Goal: Find specific page/section: Find specific page/section

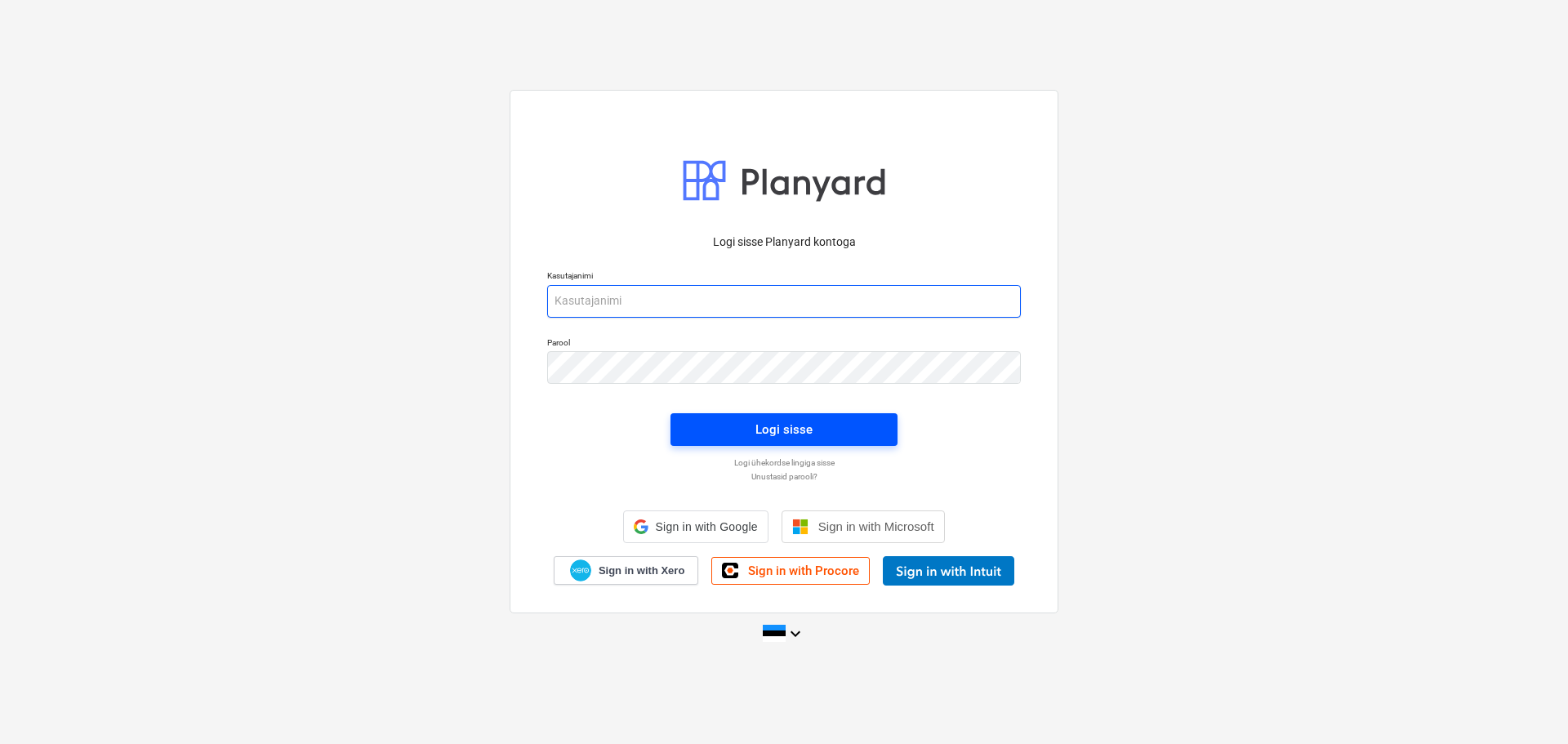
type input "[EMAIL_ADDRESS][DOMAIN_NAME]"
click at [811, 412] on div "Logi sisse" at bounding box center [783, 429] width 246 height 52
click at [805, 423] on div "Logi sisse" at bounding box center [783, 430] width 57 height 22
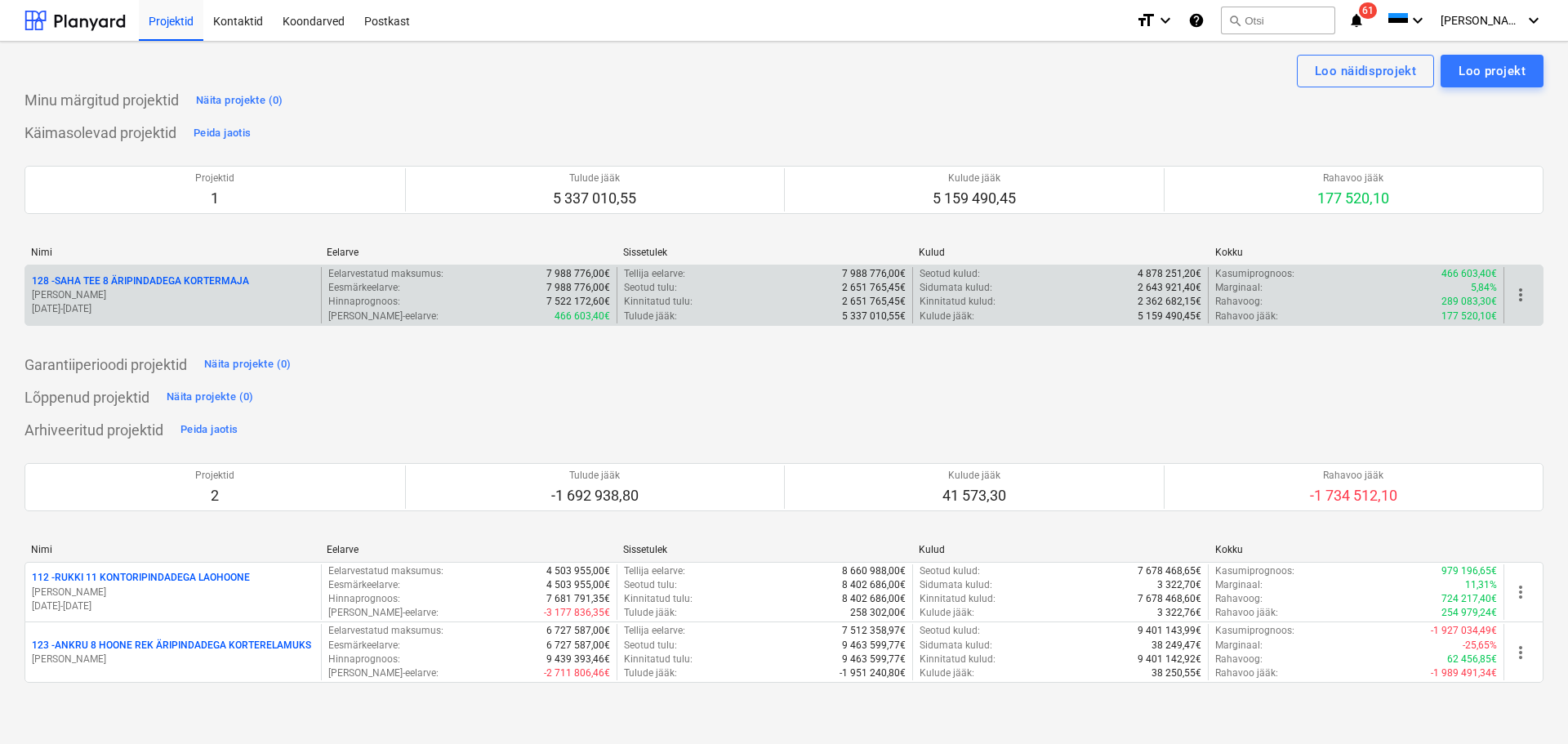
click at [446, 280] on div "Eelarvestatud maksumus : 7 988 776,00€" at bounding box center [470, 274] width 282 height 14
click at [346, 289] on p "Eesmärkeelarve :" at bounding box center [364, 288] width 72 height 14
click at [181, 284] on p "128 - SAHA TEE 8 ÄRIPINDADEGA KORTERMAJA" at bounding box center [140, 281] width 217 height 14
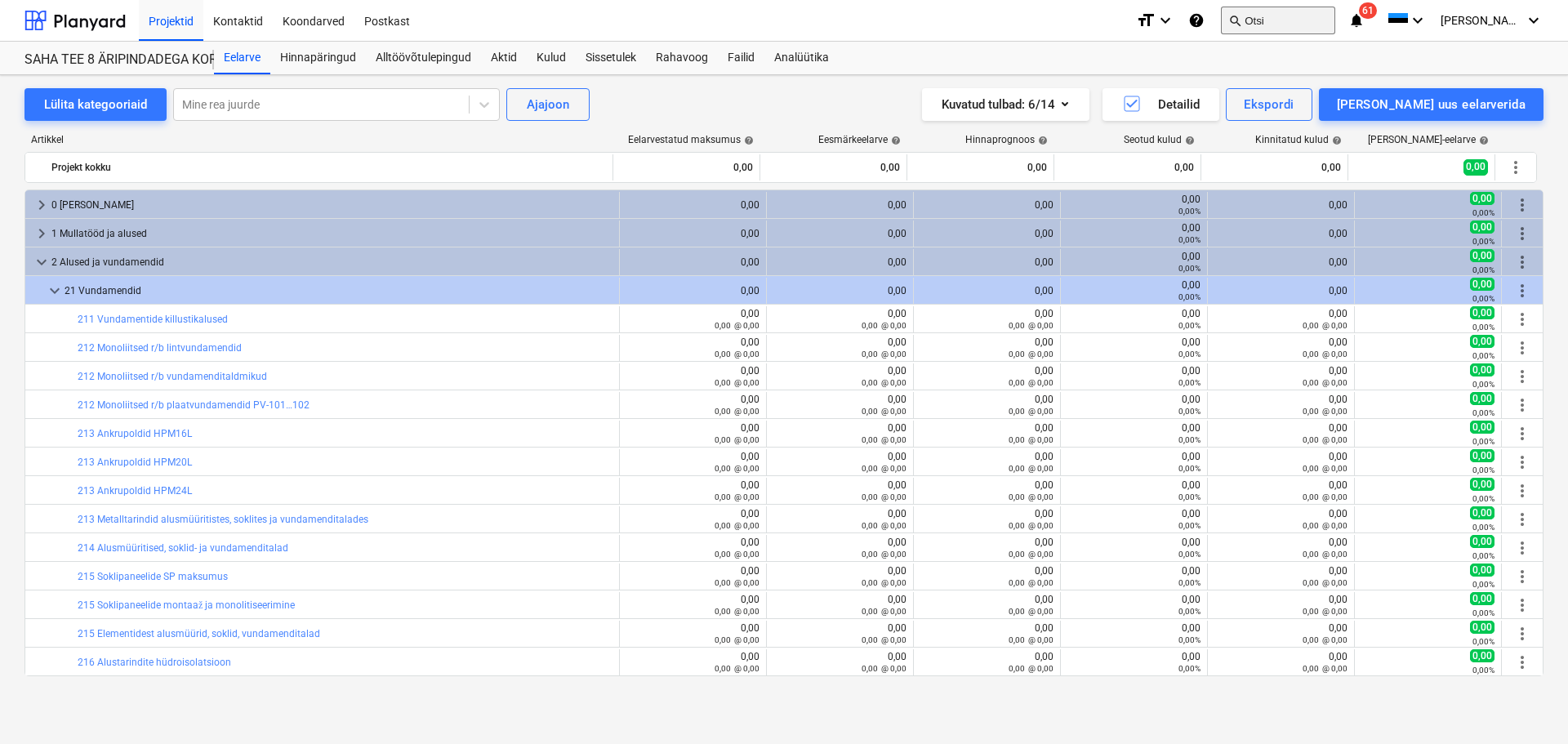
click at [1305, 20] on button "search Otsi" at bounding box center [1278, 20] width 114 height 27
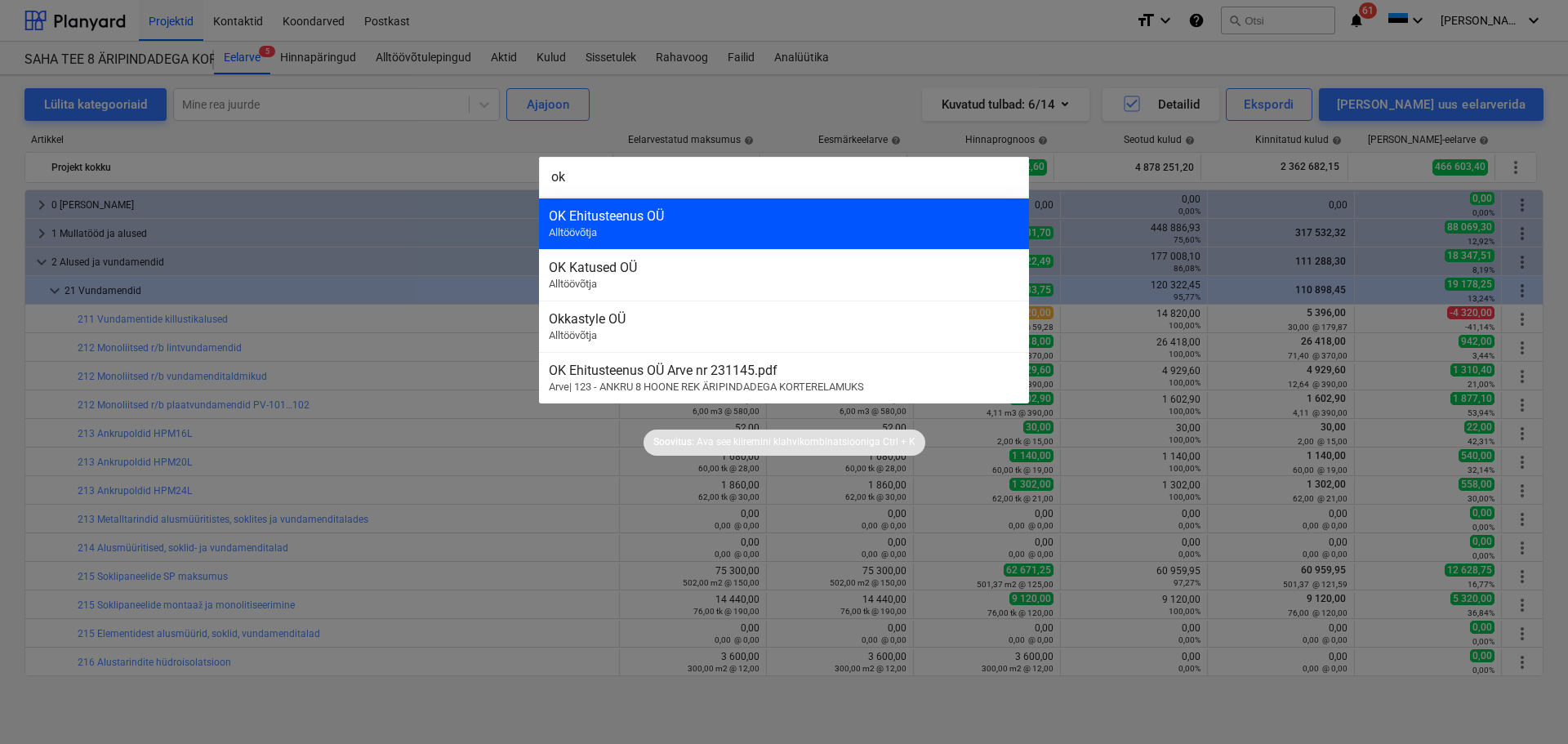
type input "ok"
click at [810, 221] on div "OK Ehitusteenus OÜ" at bounding box center [783, 216] width 470 height 16
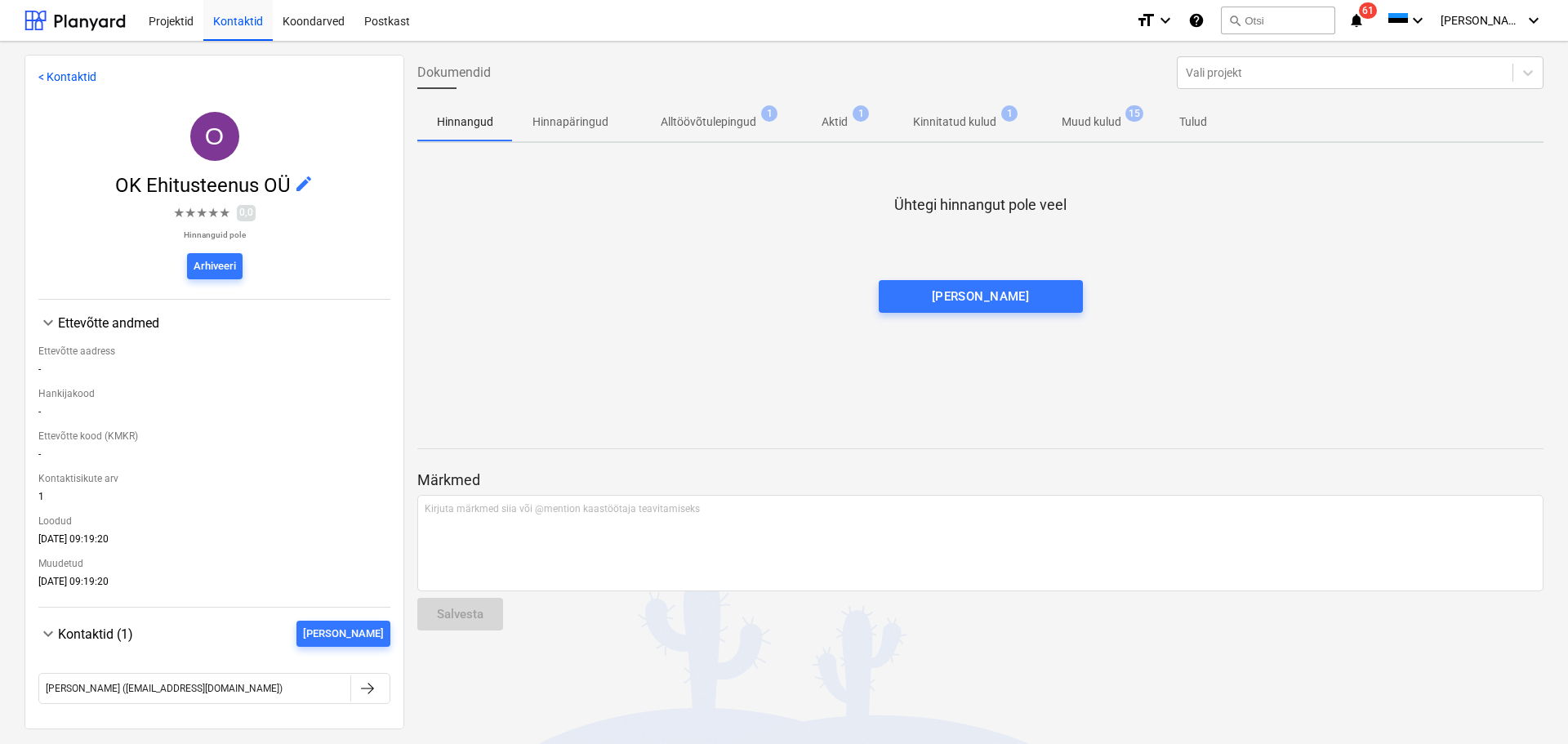
click at [1079, 130] on p "Muud kulud" at bounding box center [1091, 122] width 60 height 17
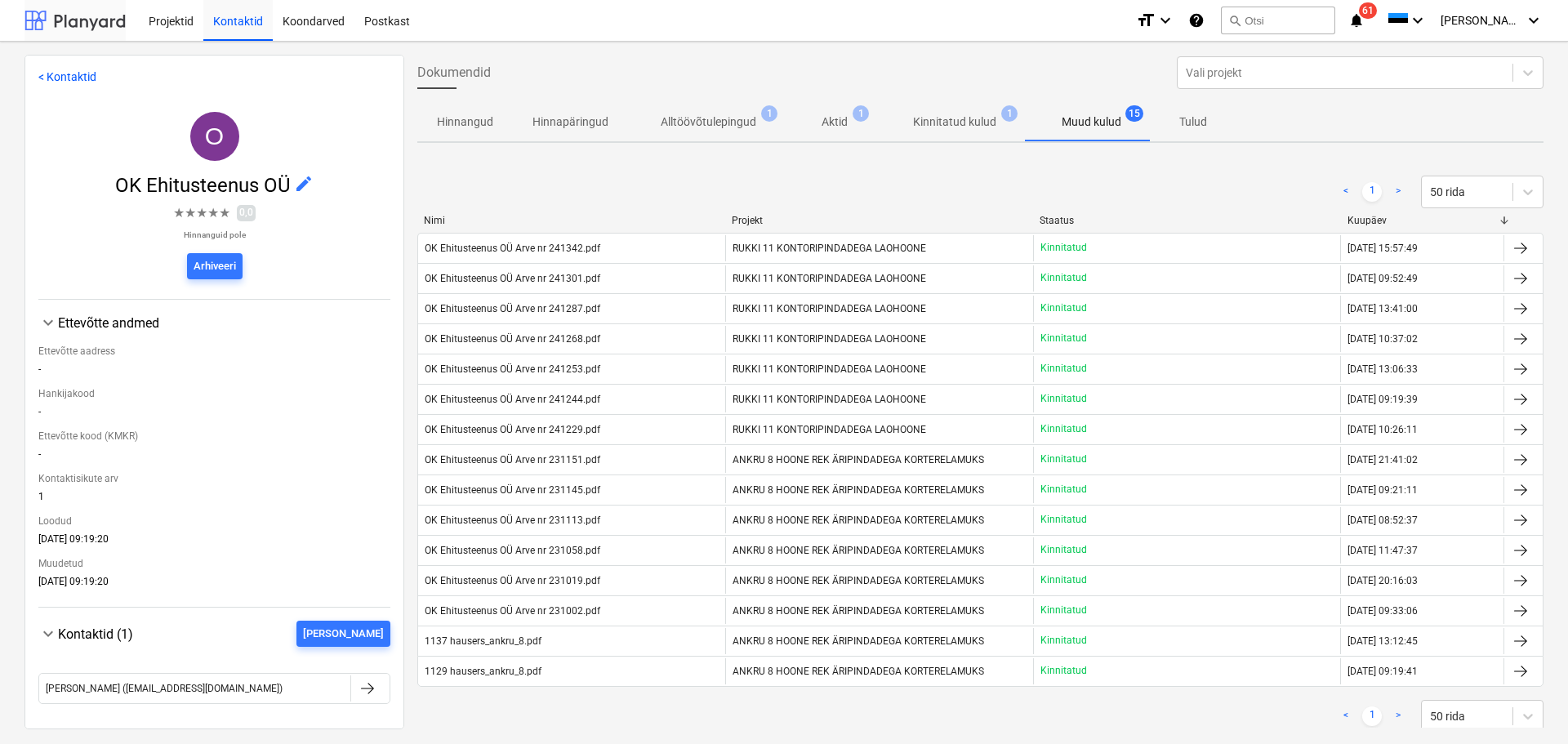
click at [78, 26] on div at bounding box center [75, 20] width 101 height 41
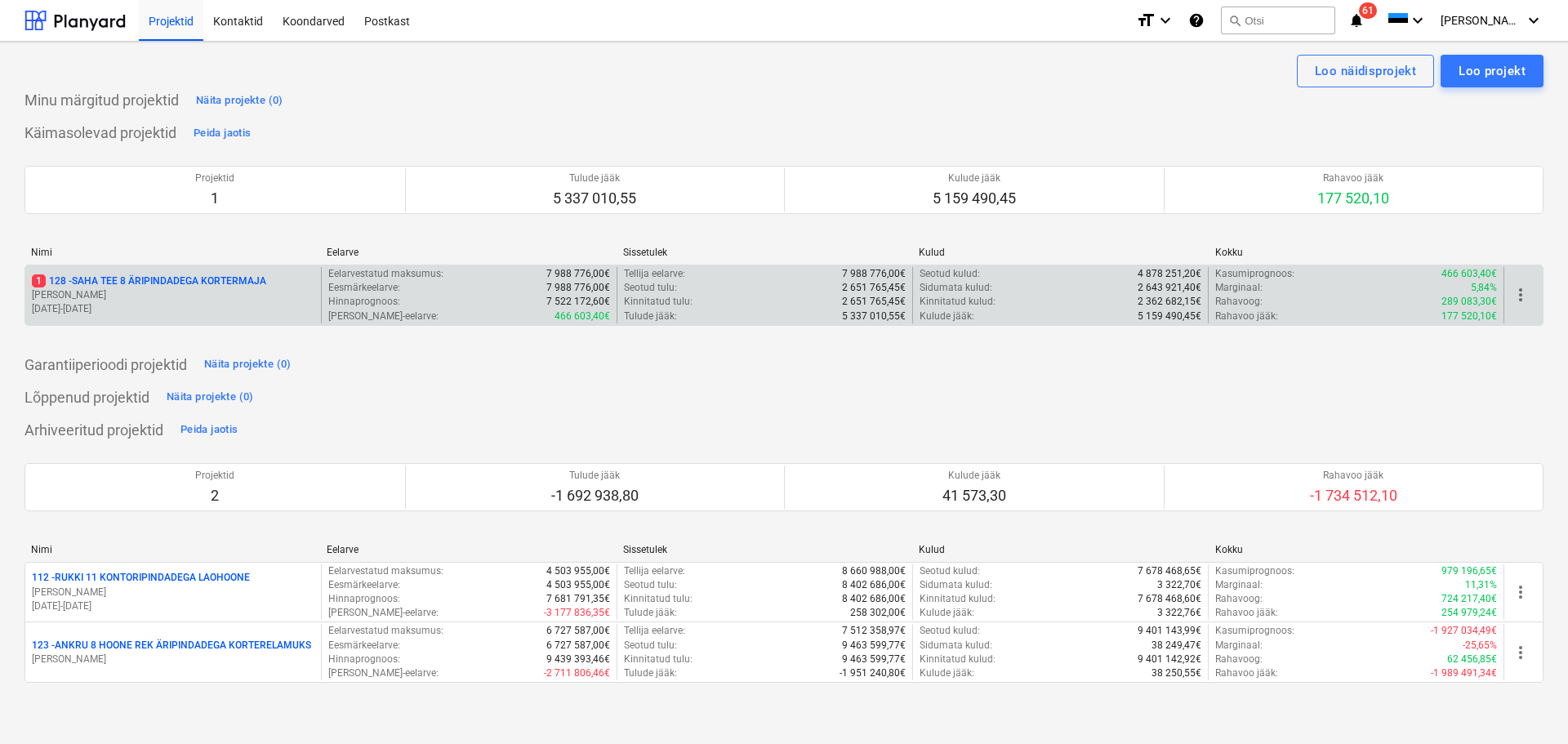
click at [109, 283] on p "1 128 - SAHA TEE 8 ÄRIPINDADEGA KORTERMAJA" at bounding box center [149, 281] width 234 height 14
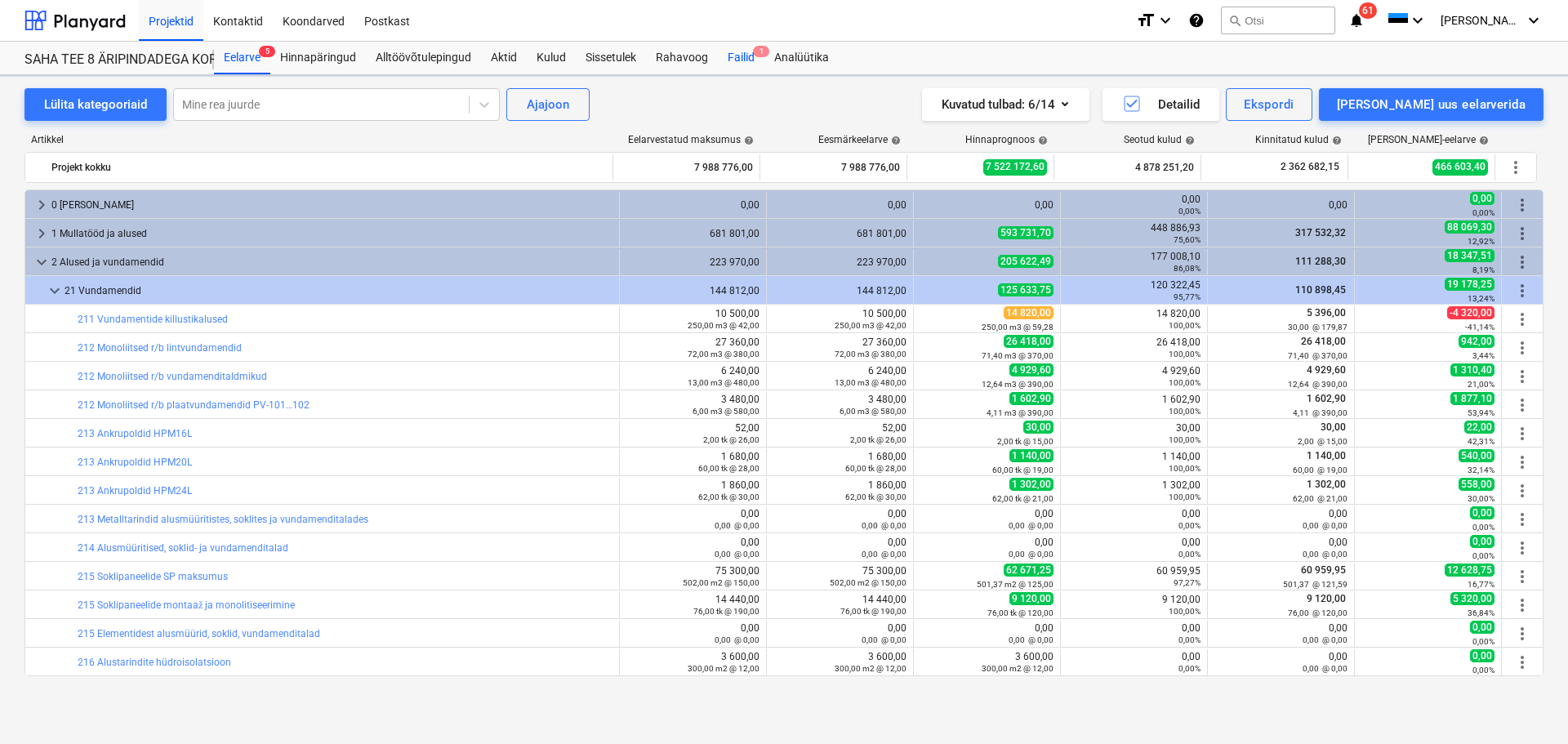
click at [733, 56] on div "Failid 1" at bounding box center [741, 57] width 46 height 32
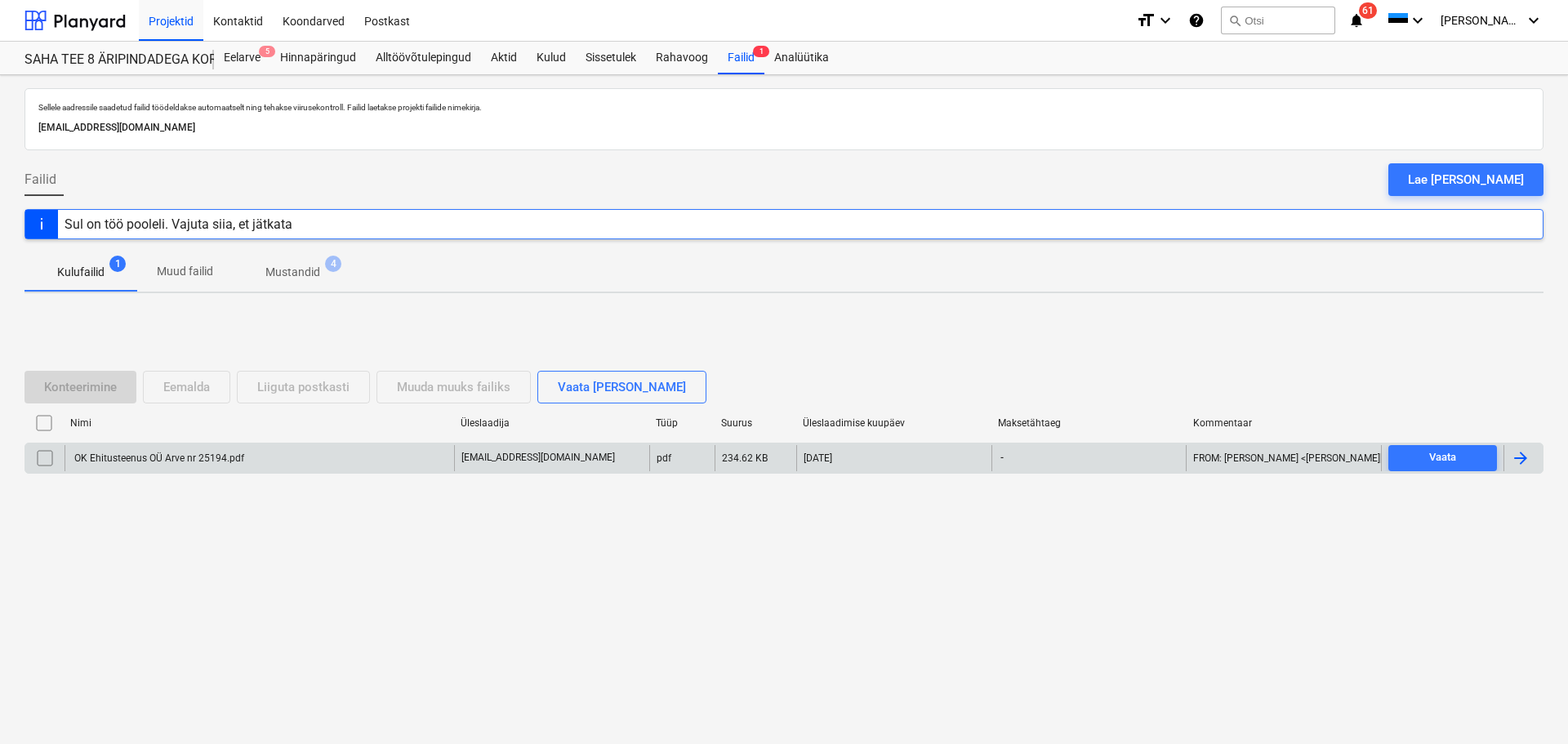
click at [183, 455] on div "OK Ehitusteenus OÜ Arve nr 25194.pdf" at bounding box center [158, 458] width 173 height 12
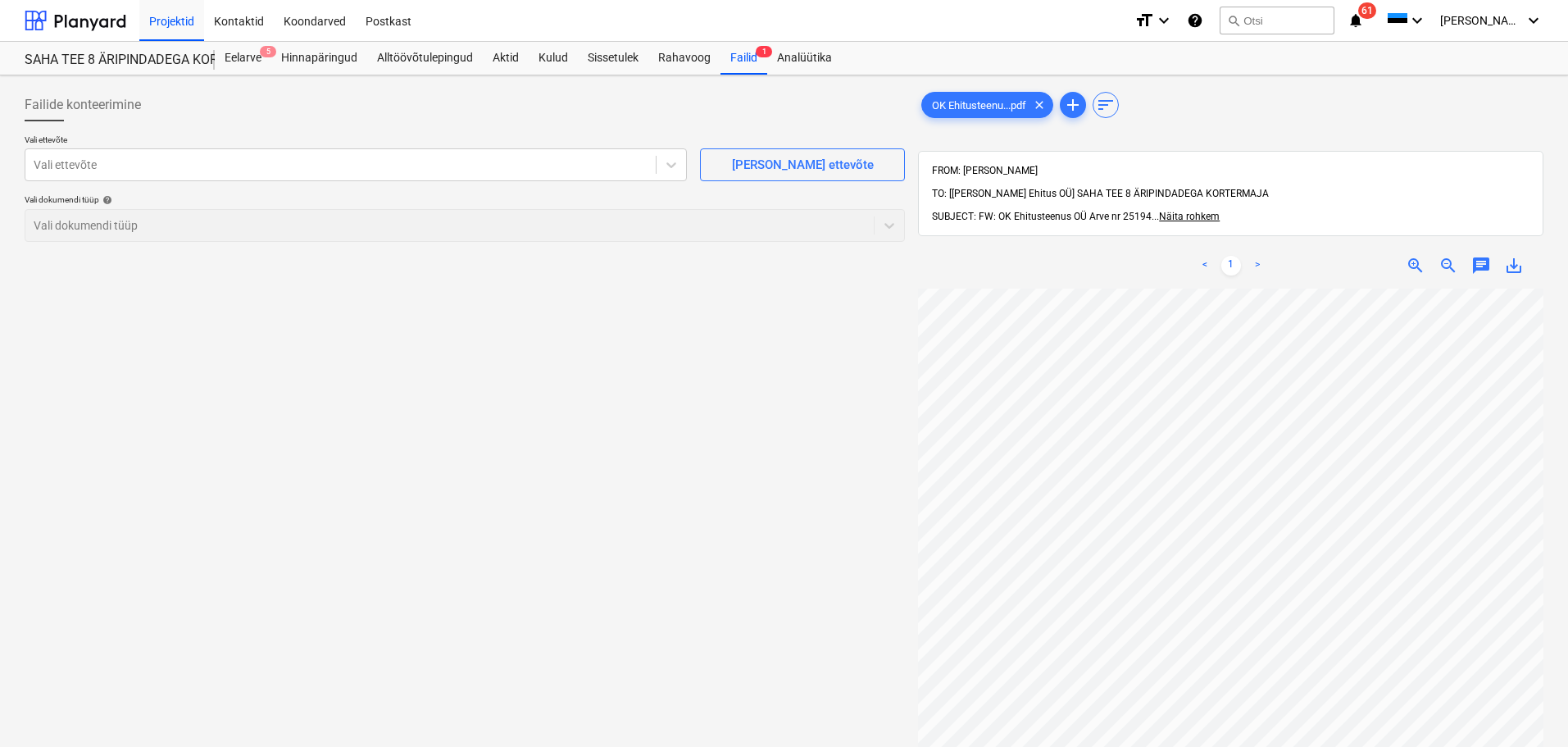
scroll to position [246, 0]
click at [1192, 211] on span "Näita rohkem" at bounding box center [1189, 217] width 61 height 12
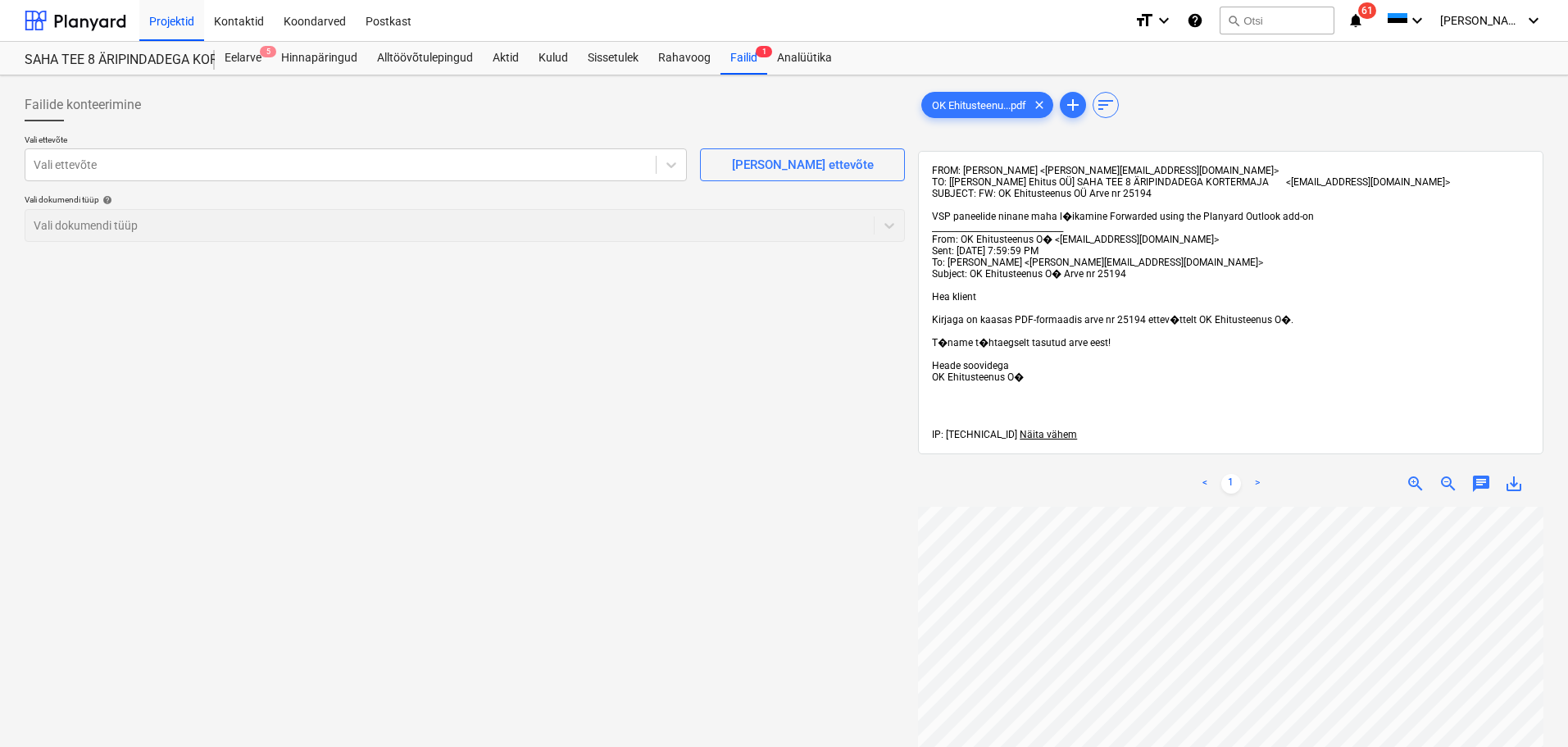
scroll to position [244, 0]
